Goal: Task Accomplishment & Management: Use online tool/utility

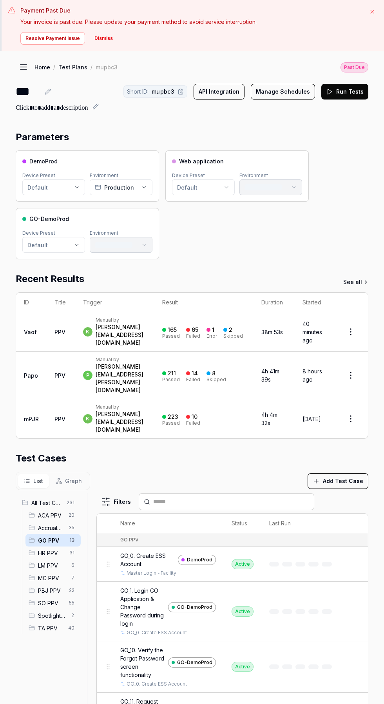
click at [369, 12] on icon "button" at bounding box center [372, 12] width 6 height 6
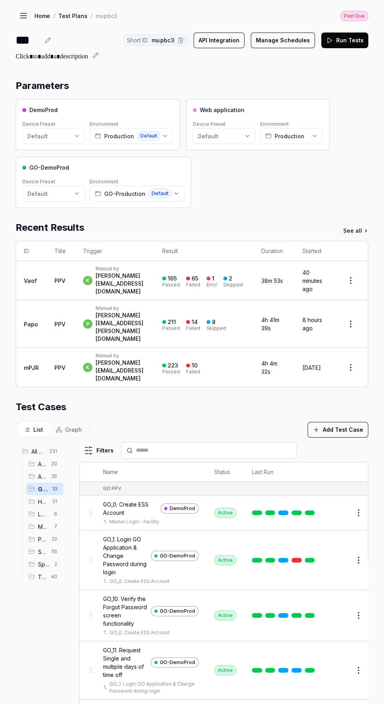
click at [20, 19] on icon at bounding box center [23, 15] width 9 height 9
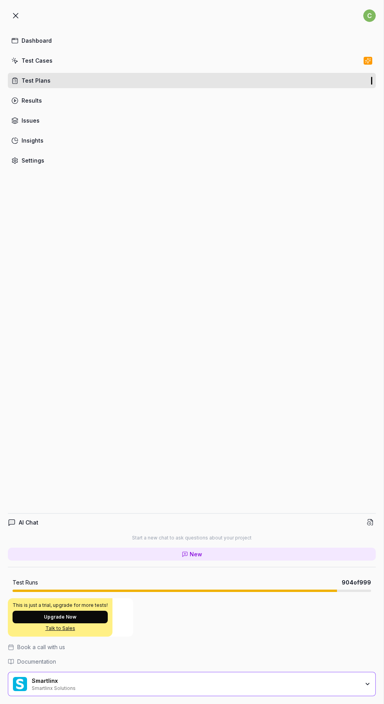
click at [32, 160] on div "Settings" at bounding box center [33, 160] width 23 height 8
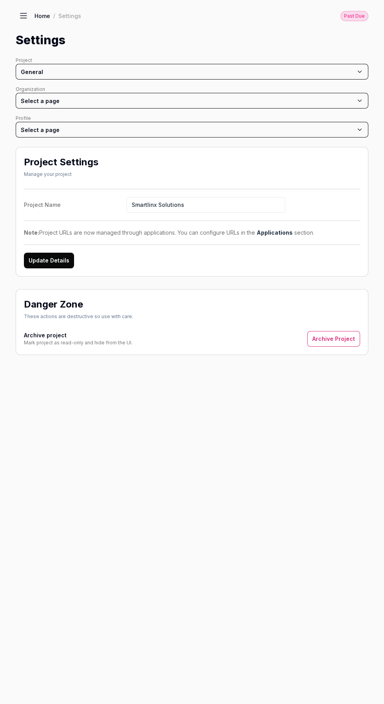
scroll to position [2, 0]
click at [69, 14] on div "Settings" at bounding box center [69, 16] width 23 height 8
click at [49, 14] on link "Home" at bounding box center [42, 16] width 16 height 8
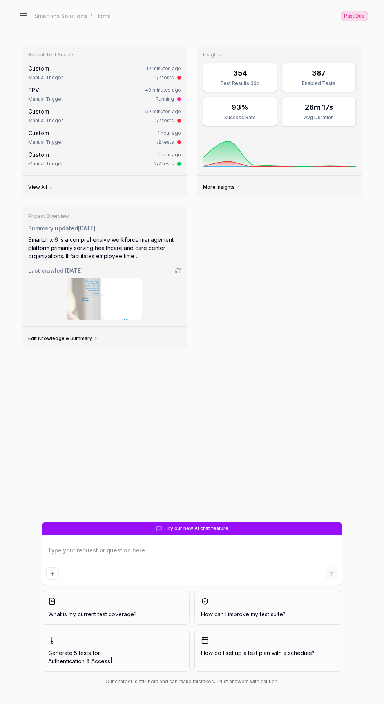
scroll to position [49, 0]
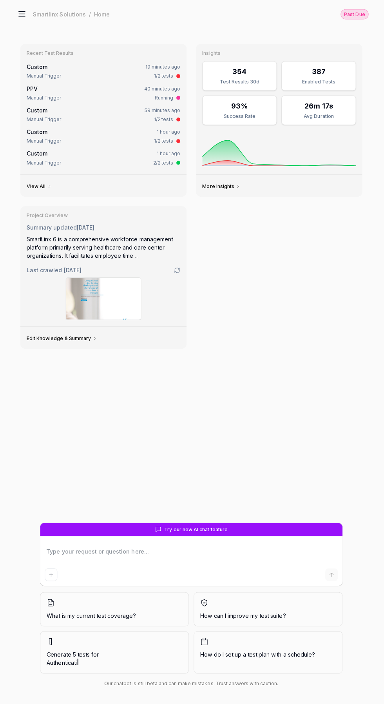
click at [24, 13] on icon at bounding box center [23, 13] width 6 height 0
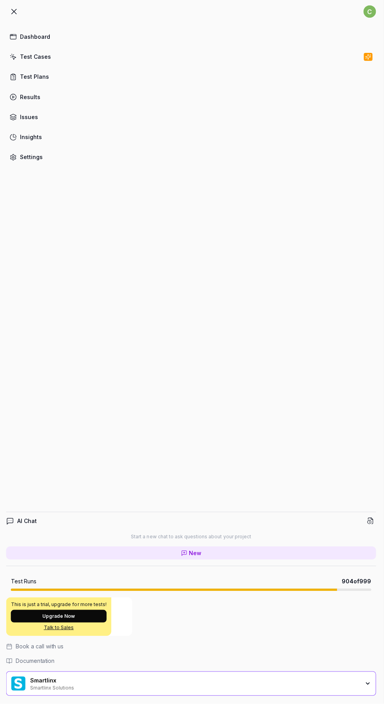
click at [30, 162] on div "Settings" at bounding box center [33, 160] width 23 height 8
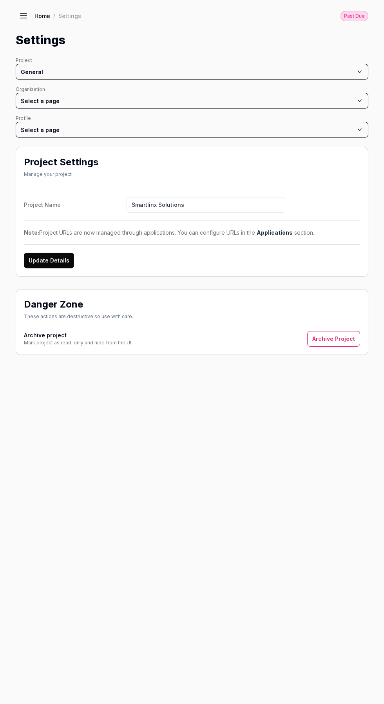
click at [67, 12] on div "Settings" at bounding box center [69, 16] width 23 height 8
click at [21, 19] on icon at bounding box center [23, 15] width 9 height 9
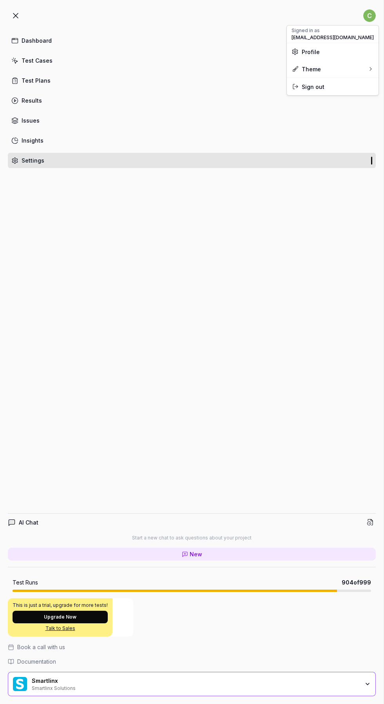
click at [369, 15] on html "c Dashboard Test Cases Test Plans Results Issues Insights Settings AI Chat Star…" at bounding box center [192, 352] width 384 height 704
click at [21, 18] on html "c Dashboard Test Cases Test Plans Results Issues Insights Settings AI Chat Star…" at bounding box center [192, 352] width 384 height 704
click at [16, 13] on icon at bounding box center [15, 15] width 9 height 9
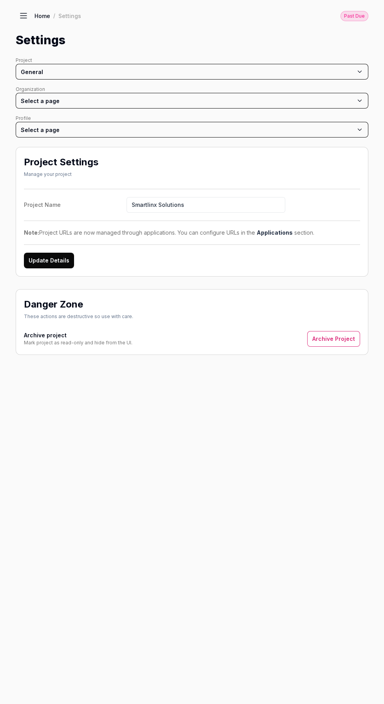
click at [24, 16] on icon at bounding box center [23, 16] width 6 height 0
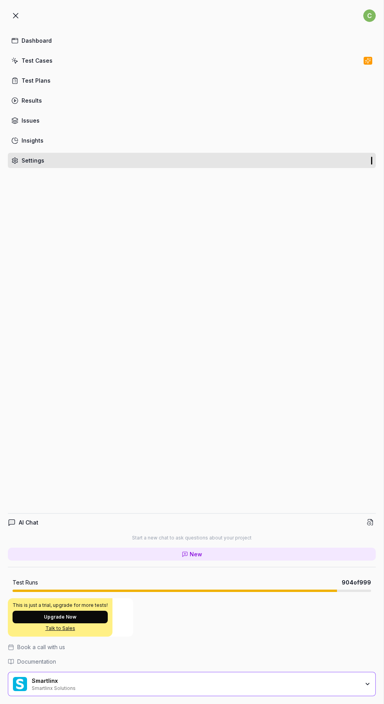
click at [28, 37] on div "Dashboard" at bounding box center [37, 40] width 30 height 8
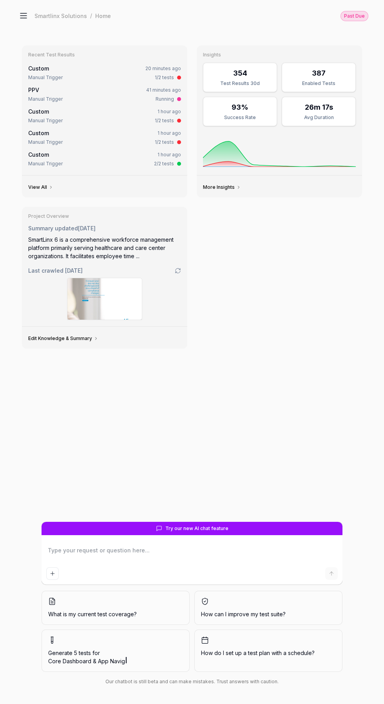
click at [21, 17] on icon at bounding box center [23, 15] width 9 height 9
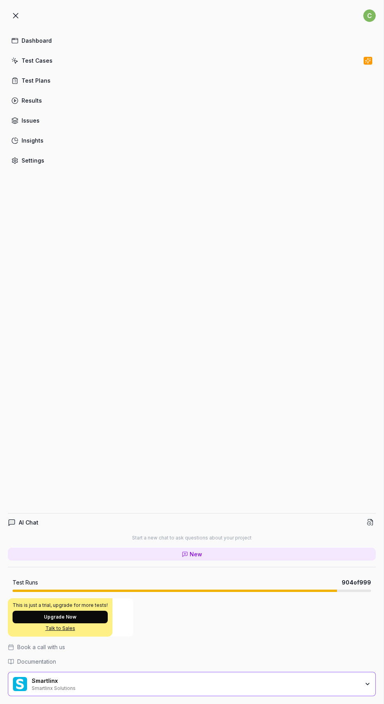
click at [15, 160] on icon at bounding box center [14, 160] width 7 height 7
type textarea "*"
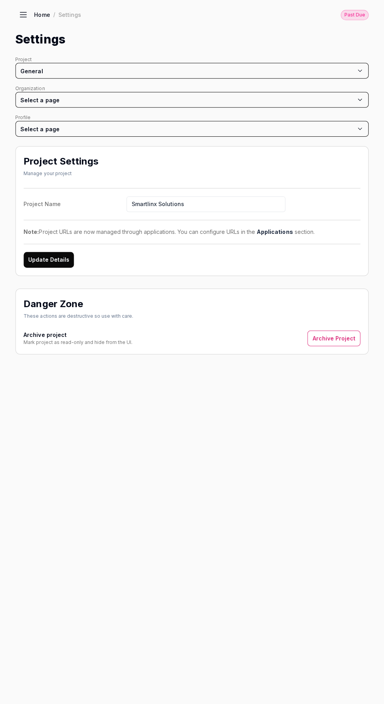
scroll to position [19, 0]
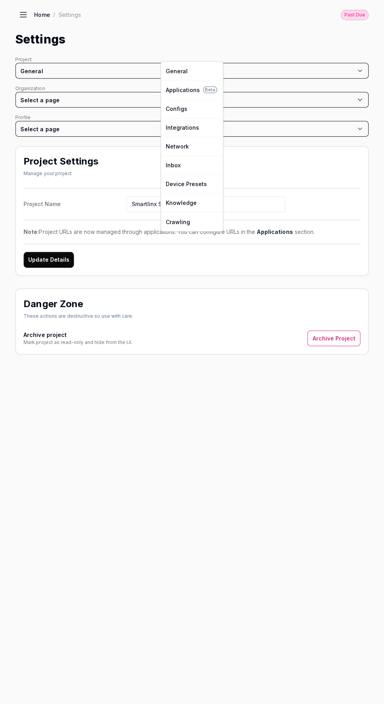
click at [42, 53] on html "c Dashboard Test Cases Test Plans Results Issues Insights Settings AI Chat Star…" at bounding box center [192, 352] width 384 height 704
click at [190, 90] on link "Applications Beta" at bounding box center [192, 90] width 62 height 19
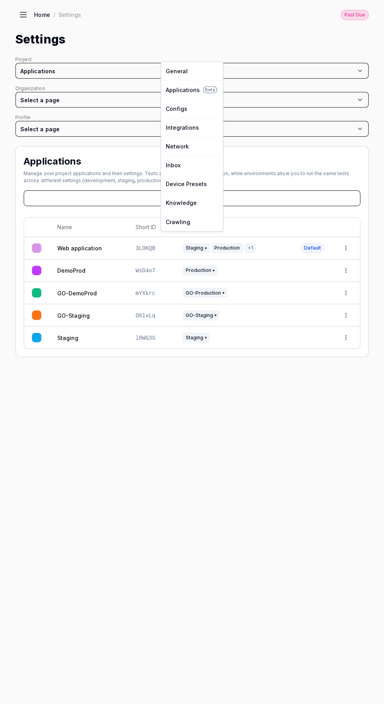
click at [31, 53] on html "c Dashboard Test Cases Test Plans Results Issues Insights Settings AI Chat Star…" at bounding box center [192, 352] width 384 height 704
click at [184, 107] on link "Configs" at bounding box center [192, 109] width 62 height 19
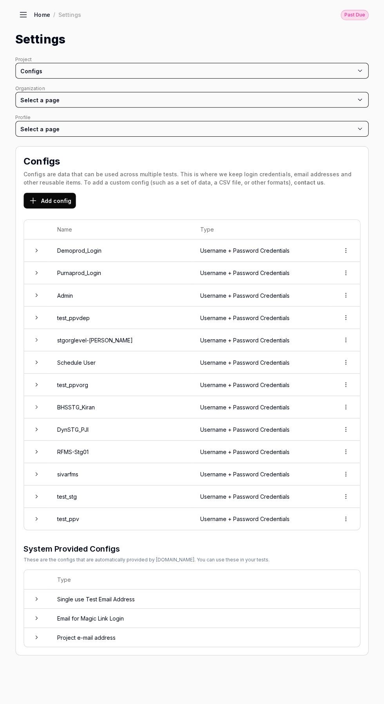
click at [36, 248] on icon at bounding box center [37, 251] width 6 height 6
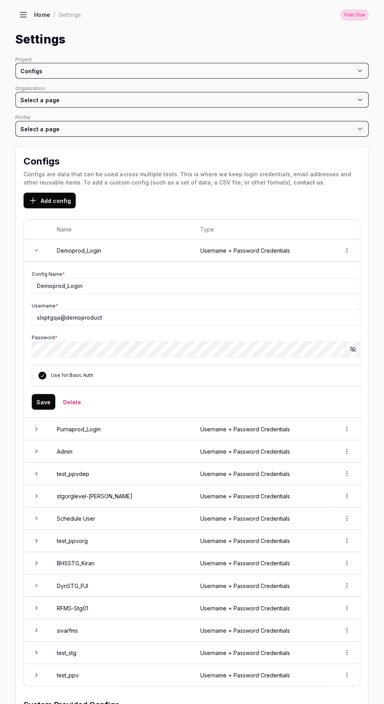
click at [36, 248] on icon at bounding box center [37, 251] width 6 height 6
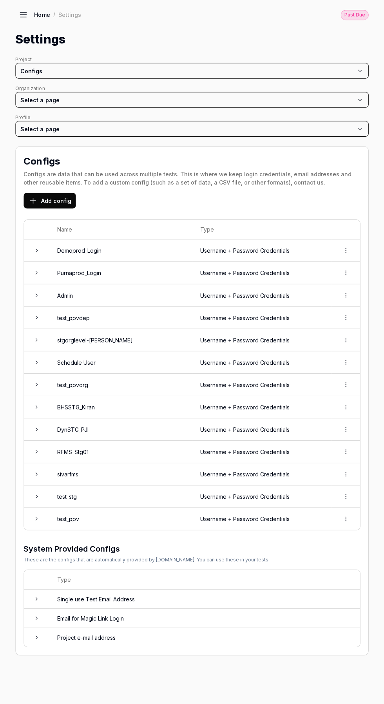
click at [36, 471] on icon at bounding box center [37, 474] width 6 height 6
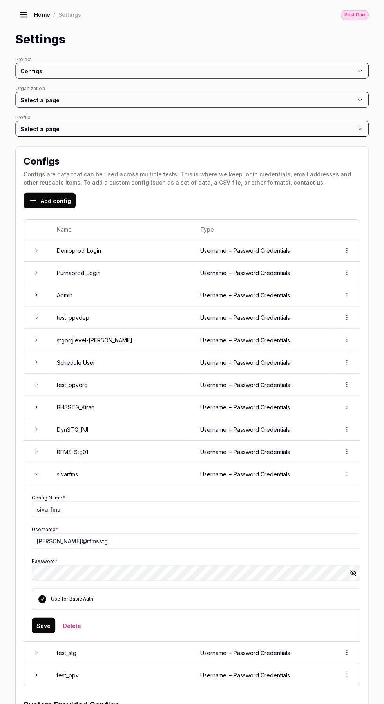
click at [36, 471] on icon at bounding box center [37, 474] width 6 height 6
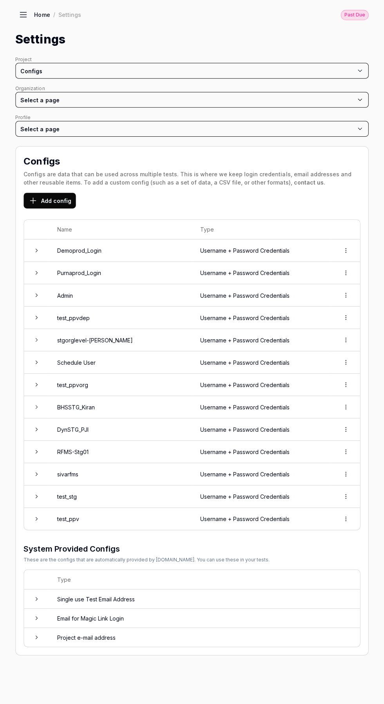
click at [36, 451] on icon at bounding box center [37, 452] width 2 height 3
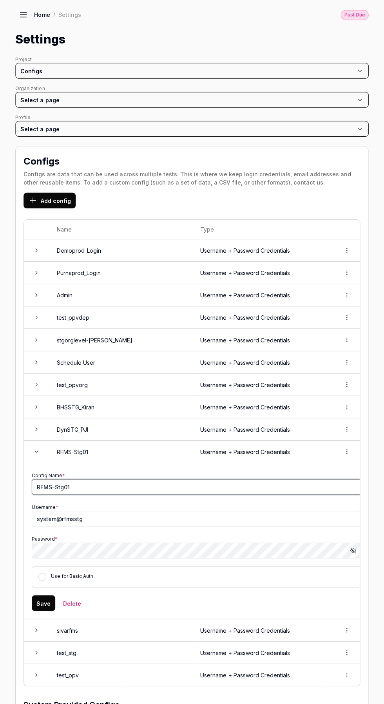
click at [95, 480] on input "RFMS-Stg01" at bounding box center [196, 488] width 329 height 16
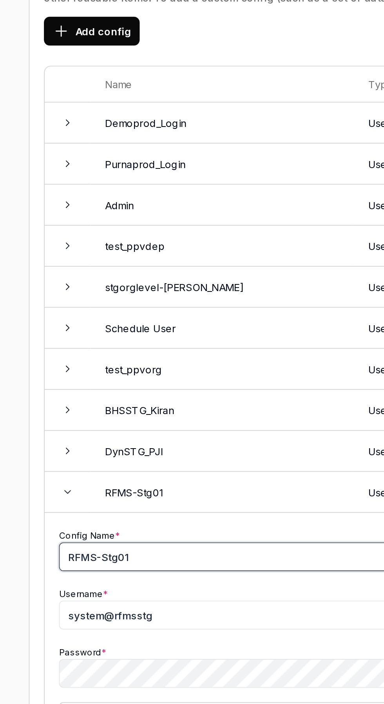
scroll to position [2, 0]
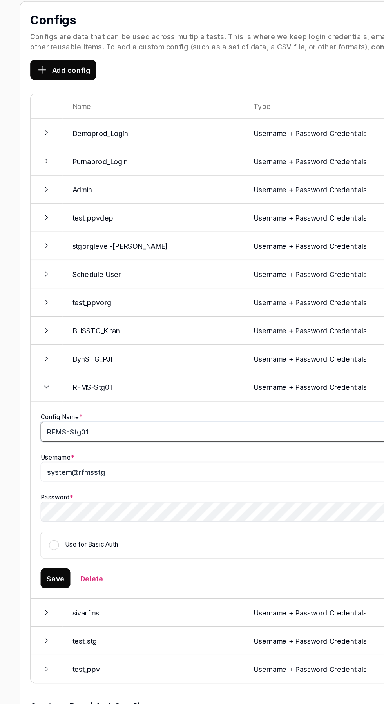
click at [101, 478] on input "RFMS-Stg01" at bounding box center [196, 486] width 329 height 16
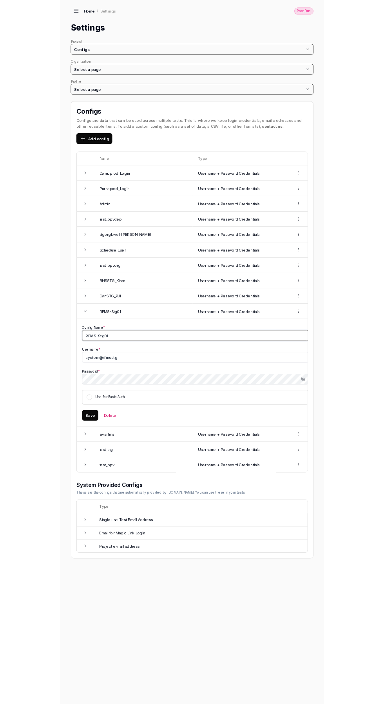
scroll to position [43, 0]
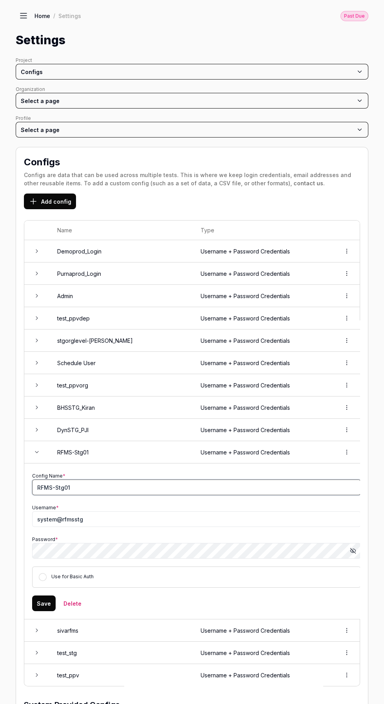
click at [204, 480] on input "RFMS-Stg01" at bounding box center [196, 488] width 329 height 16
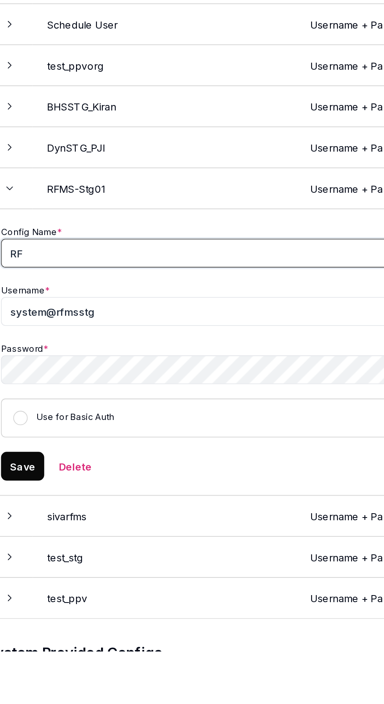
type input "R"
type input "D"
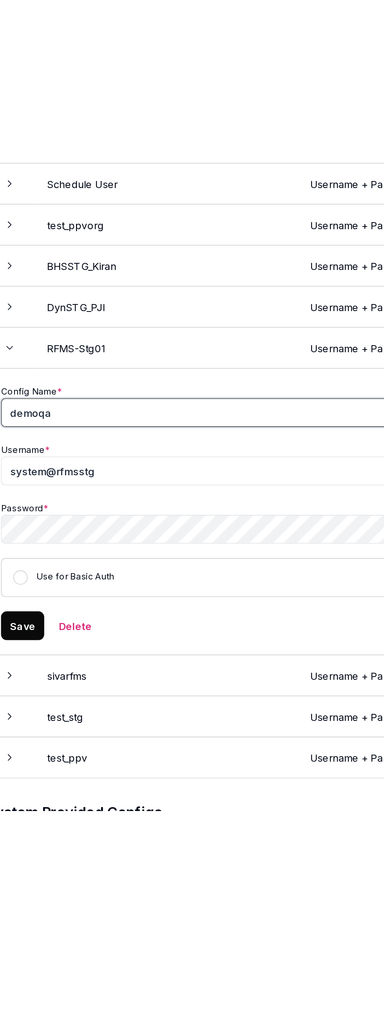
scroll to position [43, 0]
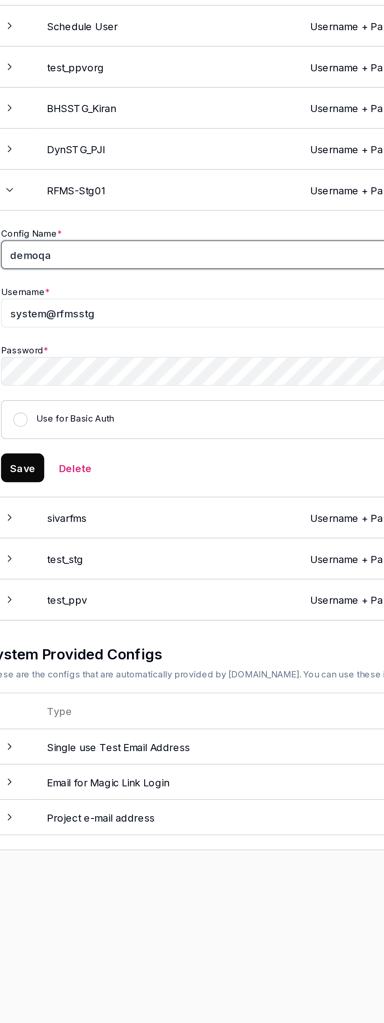
click at [40, 480] on input "demoqa" at bounding box center [196, 488] width 329 height 16
click at [42, 480] on input "demoqa" at bounding box center [196, 488] width 329 height 16
click at [43, 480] on input "demoqa" at bounding box center [196, 488] width 329 height 16
click at [106, 480] on input "posttest@demoqa" at bounding box center [196, 488] width 329 height 16
click at [66, 480] on input "posttest@demoqa" at bounding box center [196, 488] width 329 height 16
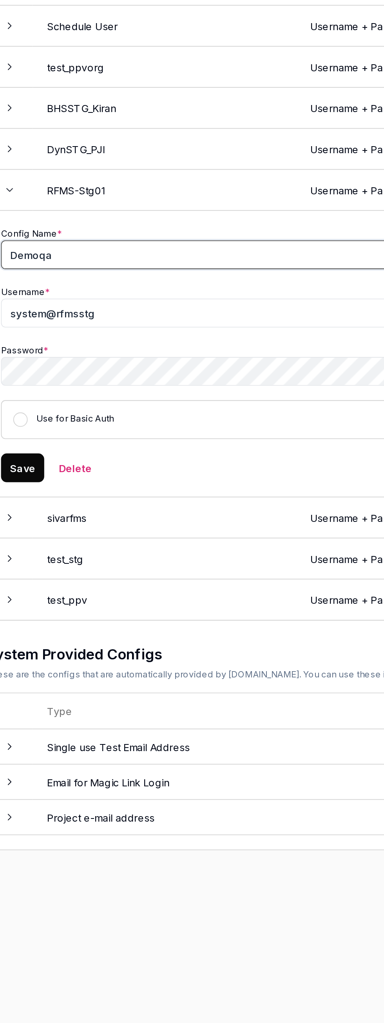
type input "Demoqa"
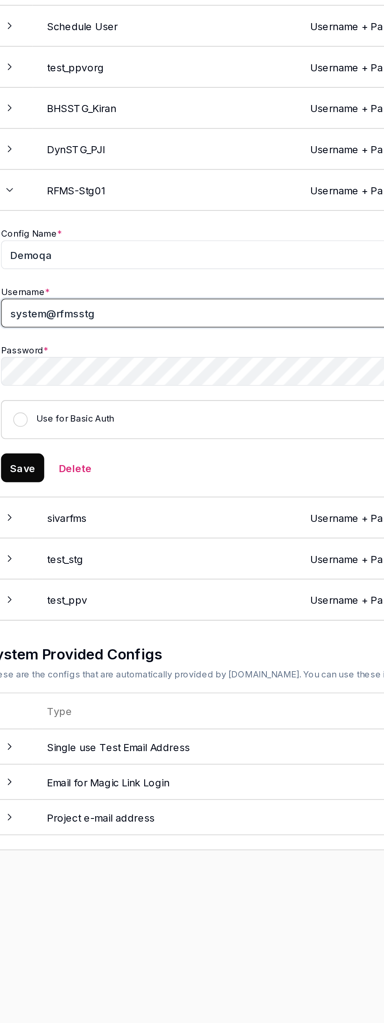
click at [139, 511] on input "system@rfmsstg" at bounding box center [196, 519] width 329 height 16
type input "s"
click at [165, 511] on input "Username *" at bounding box center [196, 519] width 329 height 16
type input "posttest@demoqa"
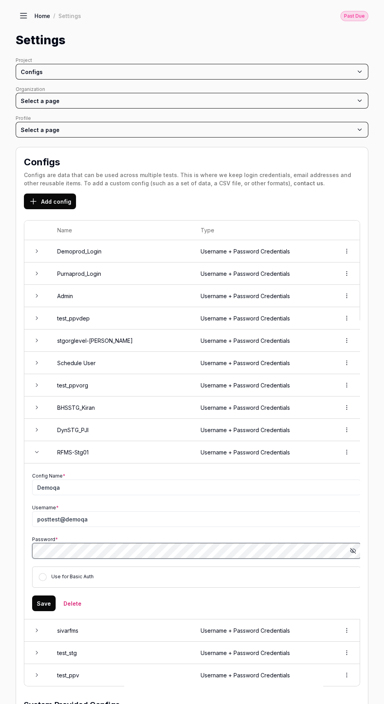
scroll to position [6, 0]
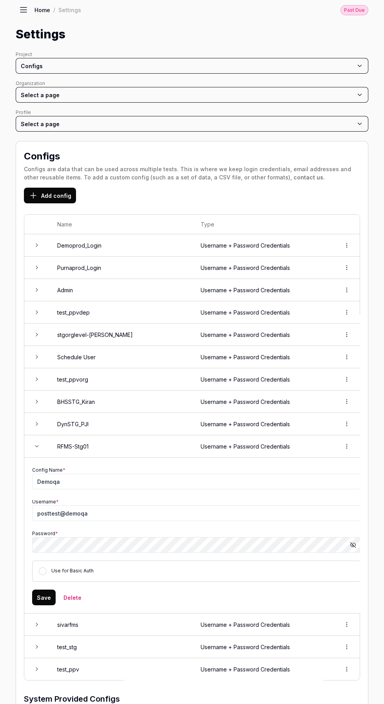
click at [43, 590] on button "Save" at bounding box center [44, 598] width 24 height 16
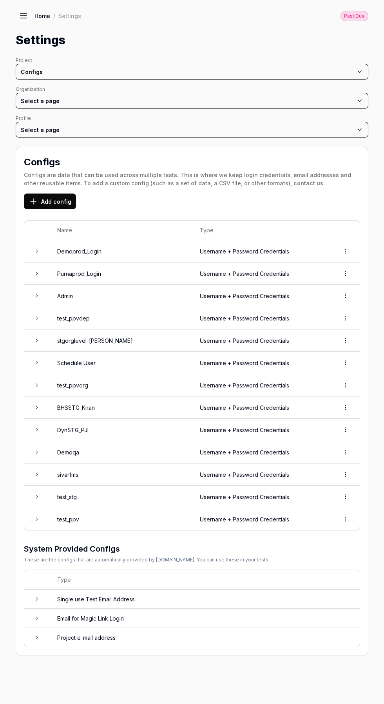
scroll to position [0, 0]
click at [24, 13] on icon at bounding box center [23, 13] width 6 height 0
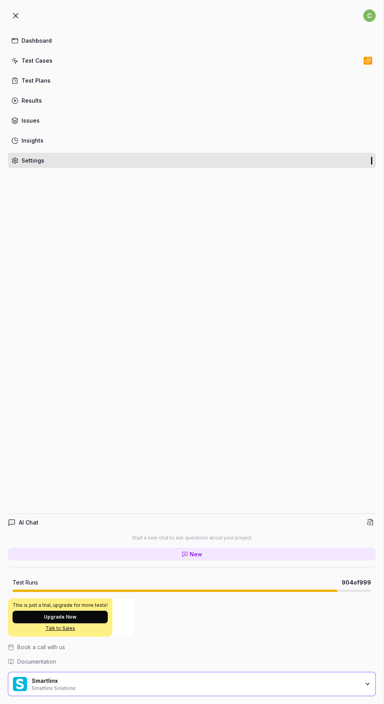
click at [32, 62] on div "Test Cases" at bounding box center [37, 60] width 31 height 8
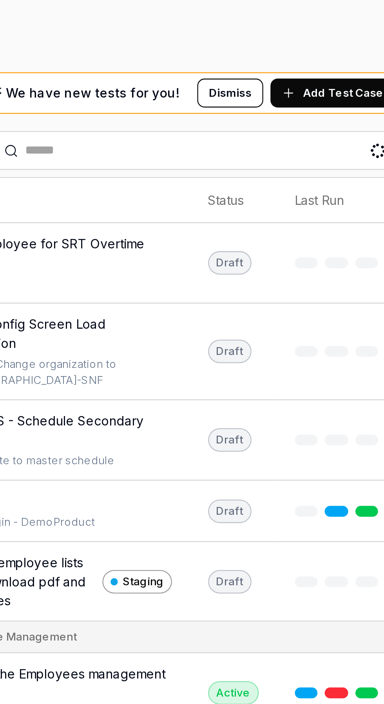
scroll to position [47, 0]
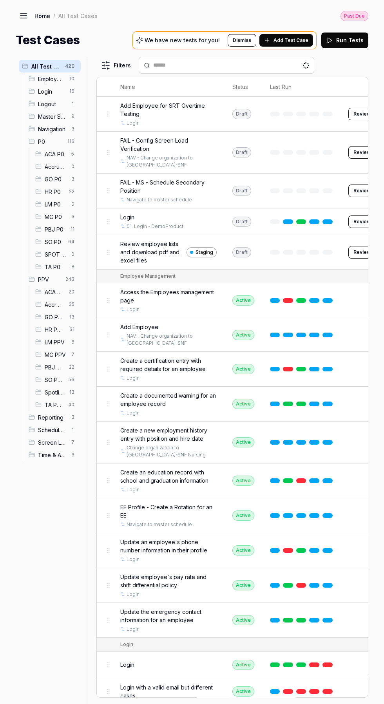
click at [53, 313] on span "GO PPV" at bounding box center [55, 317] width 20 height 8
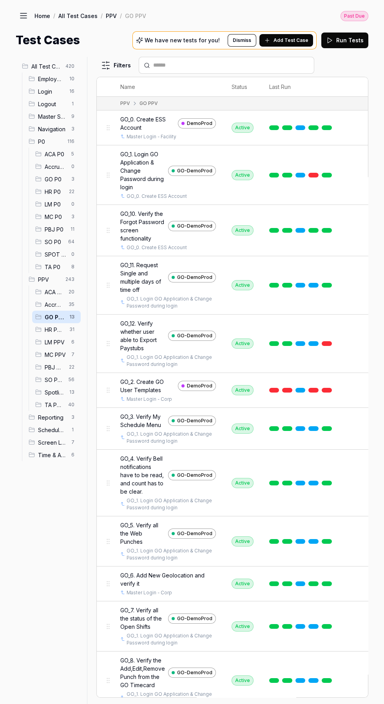
click at [323, 388] on link at bounding box center [327, 390] width 10 height 5
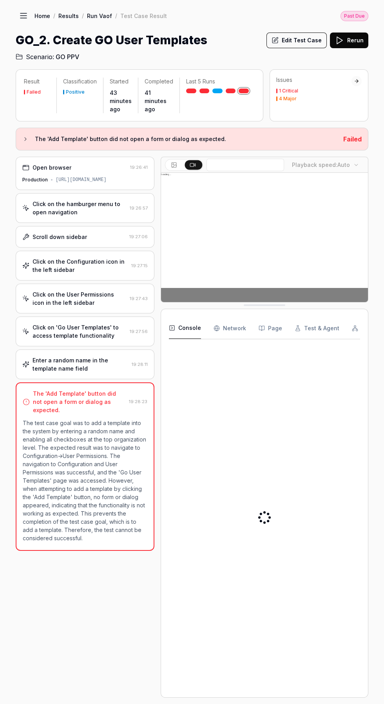
click at [296, 40] on button "Edit Test Case" at bounding box center [296, 41] width 60 height 16
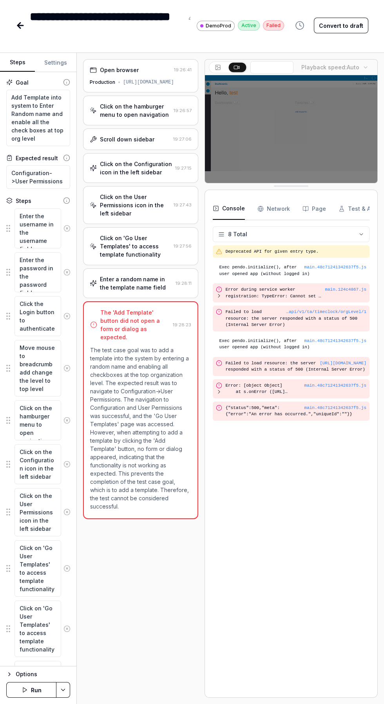
click at [58, 62] on button "Settings" at bounding box center [56, 62] width 42 height 19
type textarea "*"
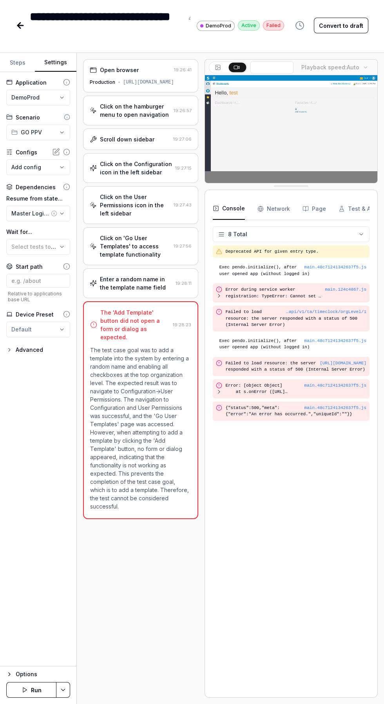
click at [54, 213] on icon "button" at bounding box center [54, 214] width 2 height 2
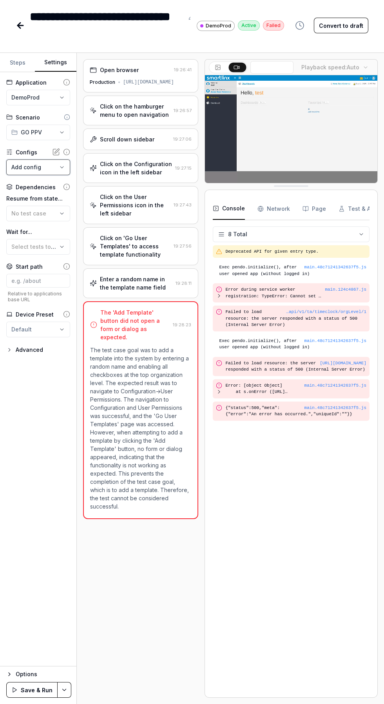
click at [35, 166] on div "Add config" at bounding box center [26, 167] width 30 height 8
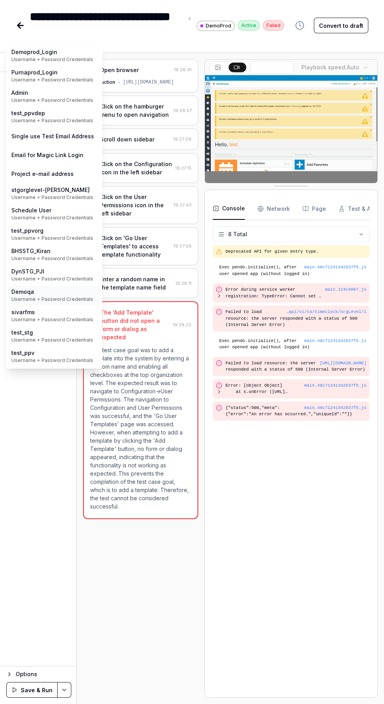
click at [20, 303] on div "Demoqa Username + Password Credentials" at bounding box center [52, 295] width 82 height 15
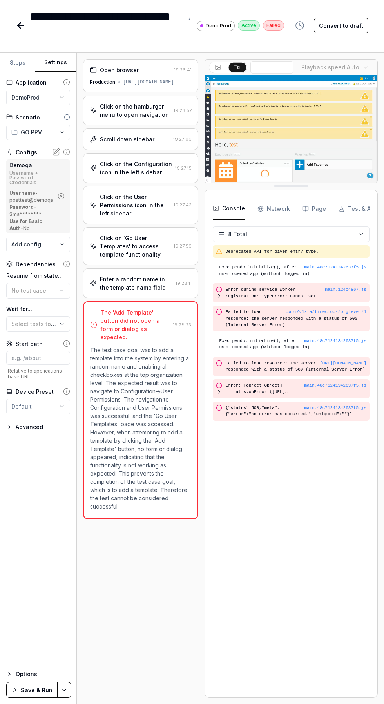
click at [63, 704] on html "**********" at bounding box center [192, 352] width 384 height 704
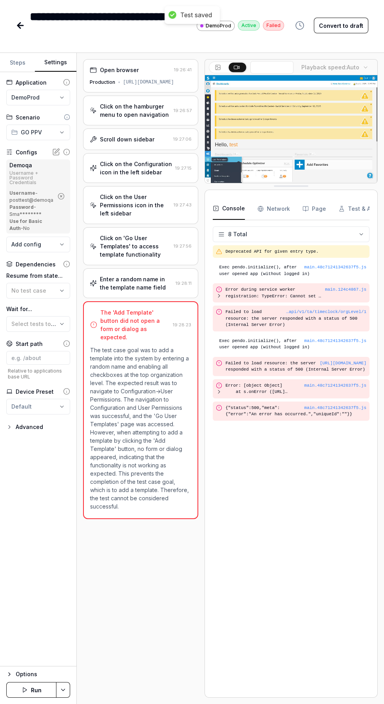
click at [26, 693] on icon "button" at bounding box center [25, 690] width 6 height 6
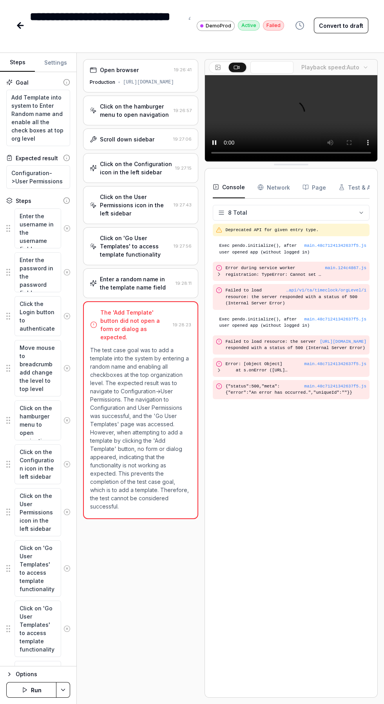
scroll to position [51, 0]
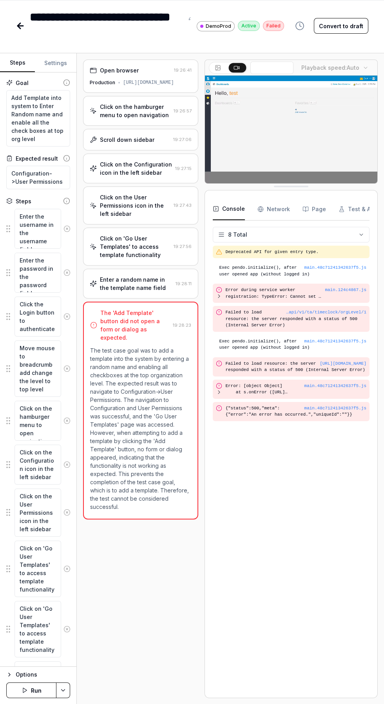
click at [36, 698] on button "Run" at bounding box center [31, 691] width 50 height 16
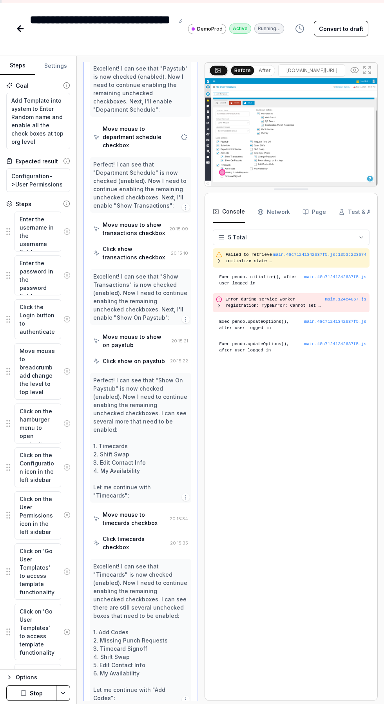
scroll to position [1307, 0]
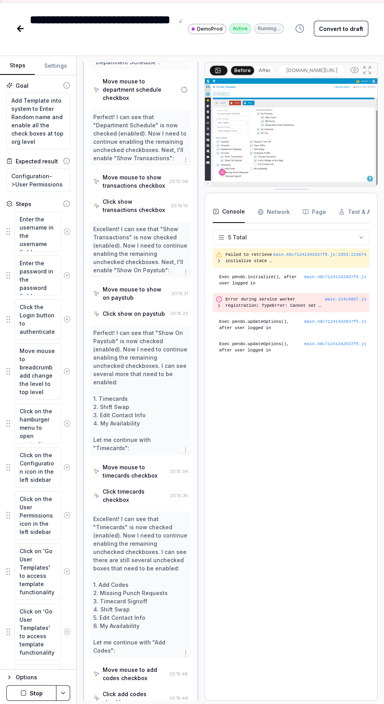
type textarea "*"
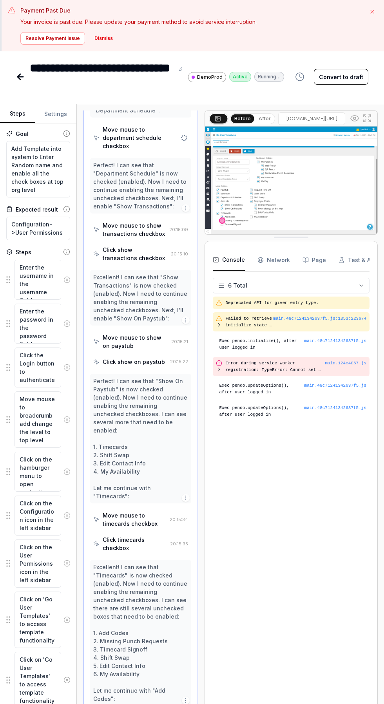
scroll to position [19, 0]
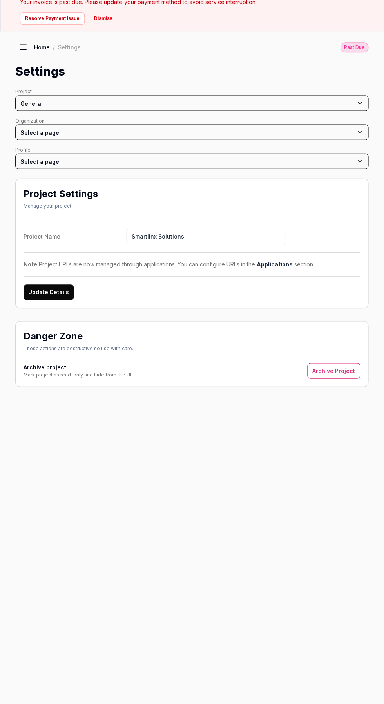
scroll to position [19, 0]
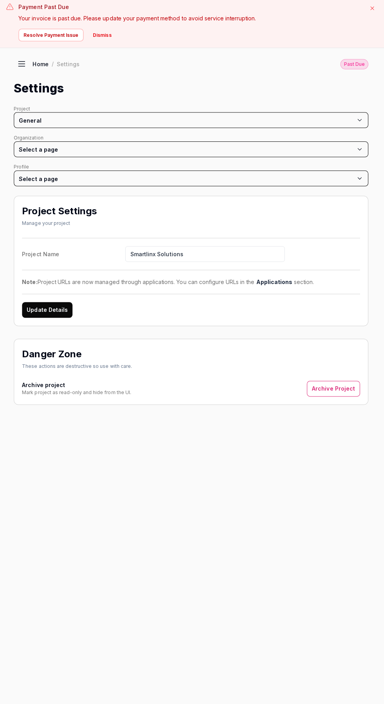
scroll to position [2, 0]
